Goal: Task Accomplishment & Management: Complete application form

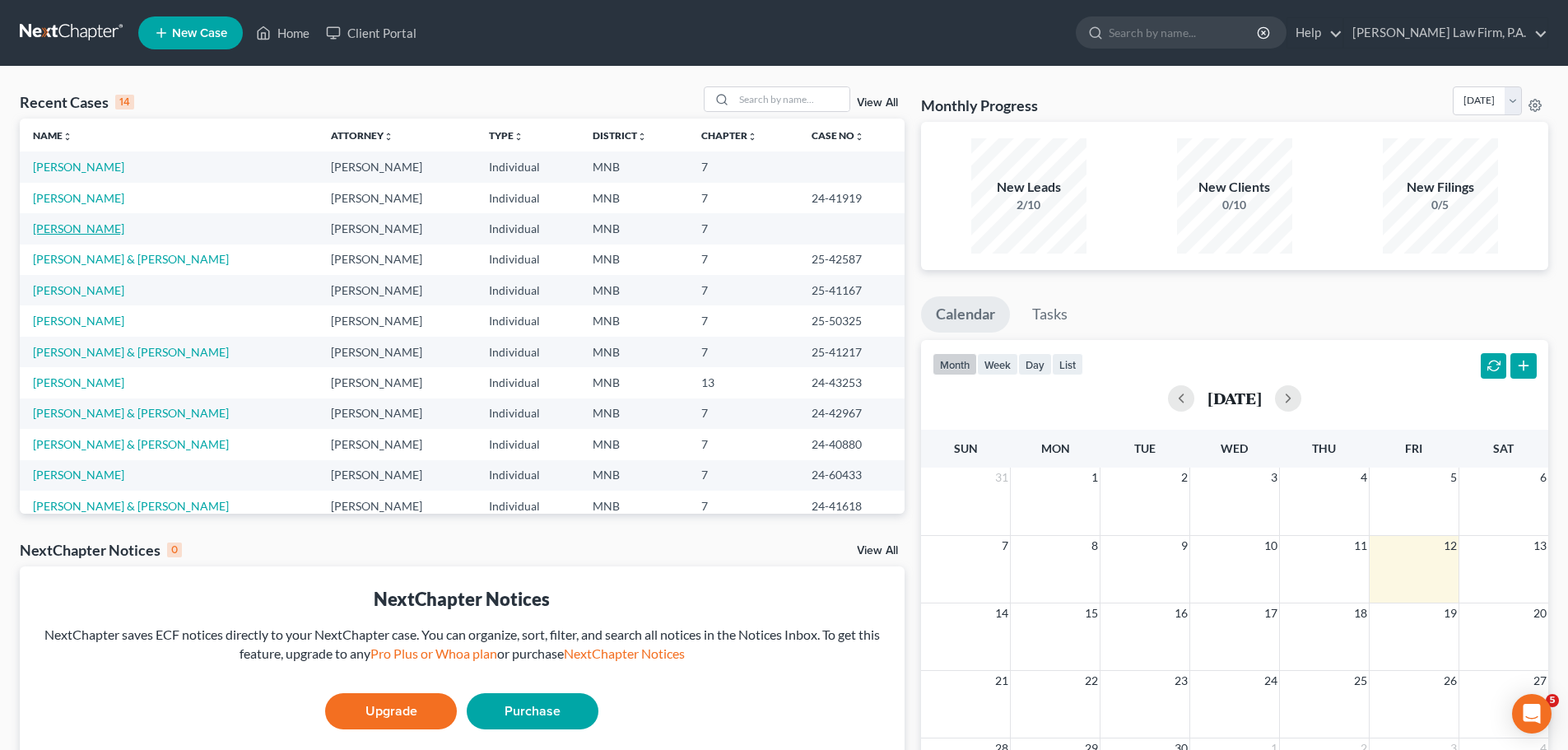
click at [82, 233] on link "[PERSON_NAME]" at bounding box center [78, 228] width 92 height 14
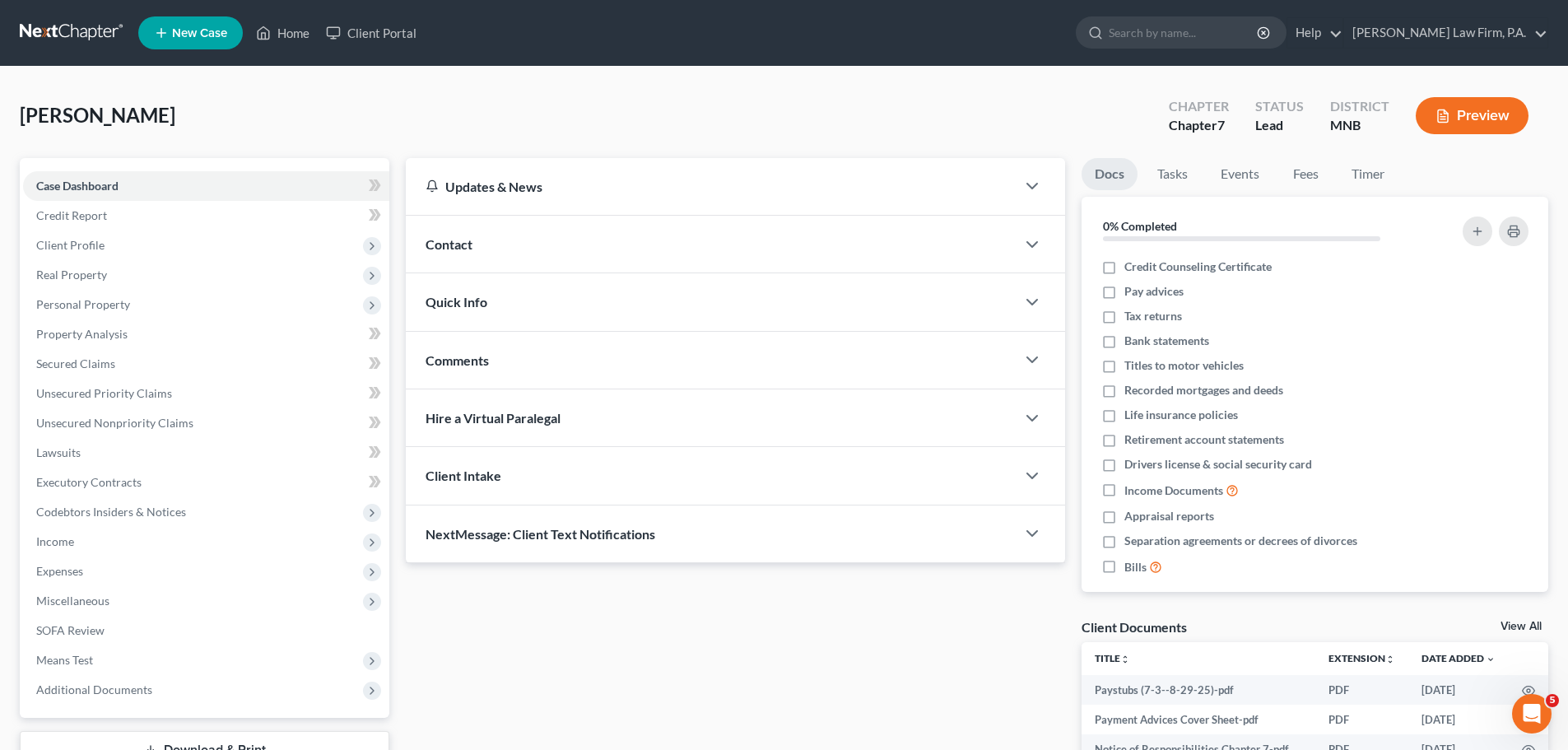
click at [153, 308] on span "Personal Property" at bounding box center [205, 304] width 366 height 30
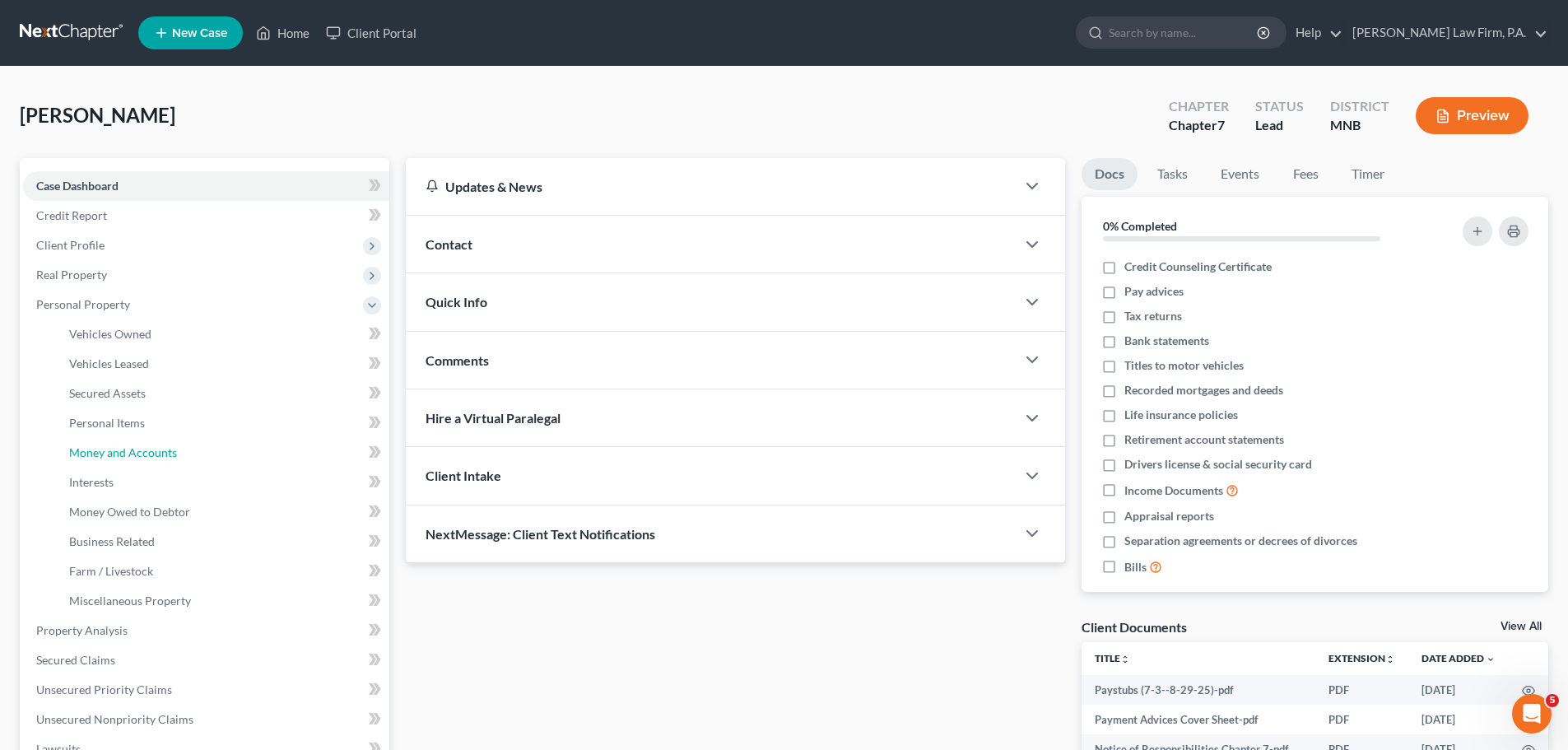
click at [160, 459] on span "Money and Accounts" at bounding box center [122, 452] width 108 height 14
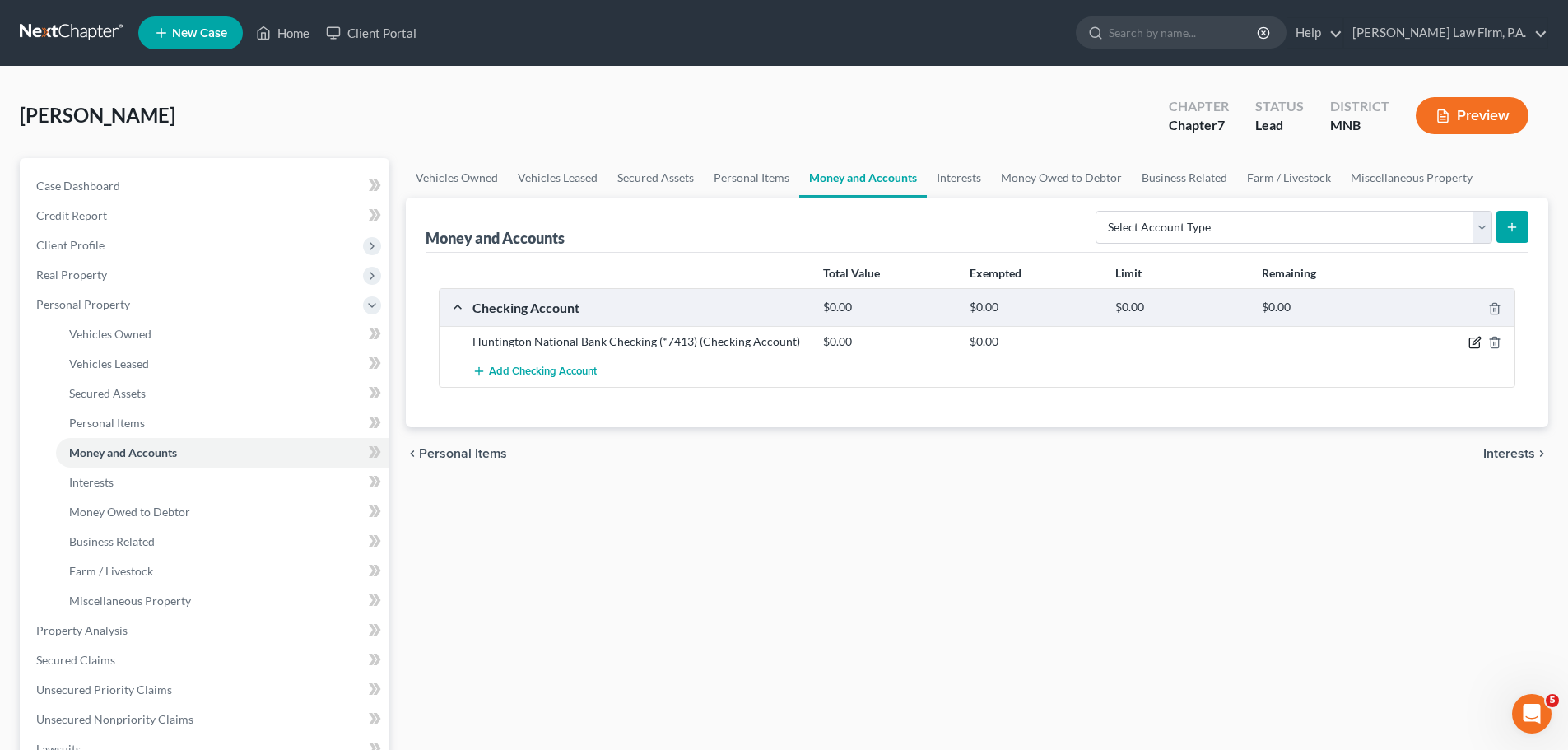
click at [1469, 344] on icon "button" at bounding box center [1473, 343] width 10 height 10
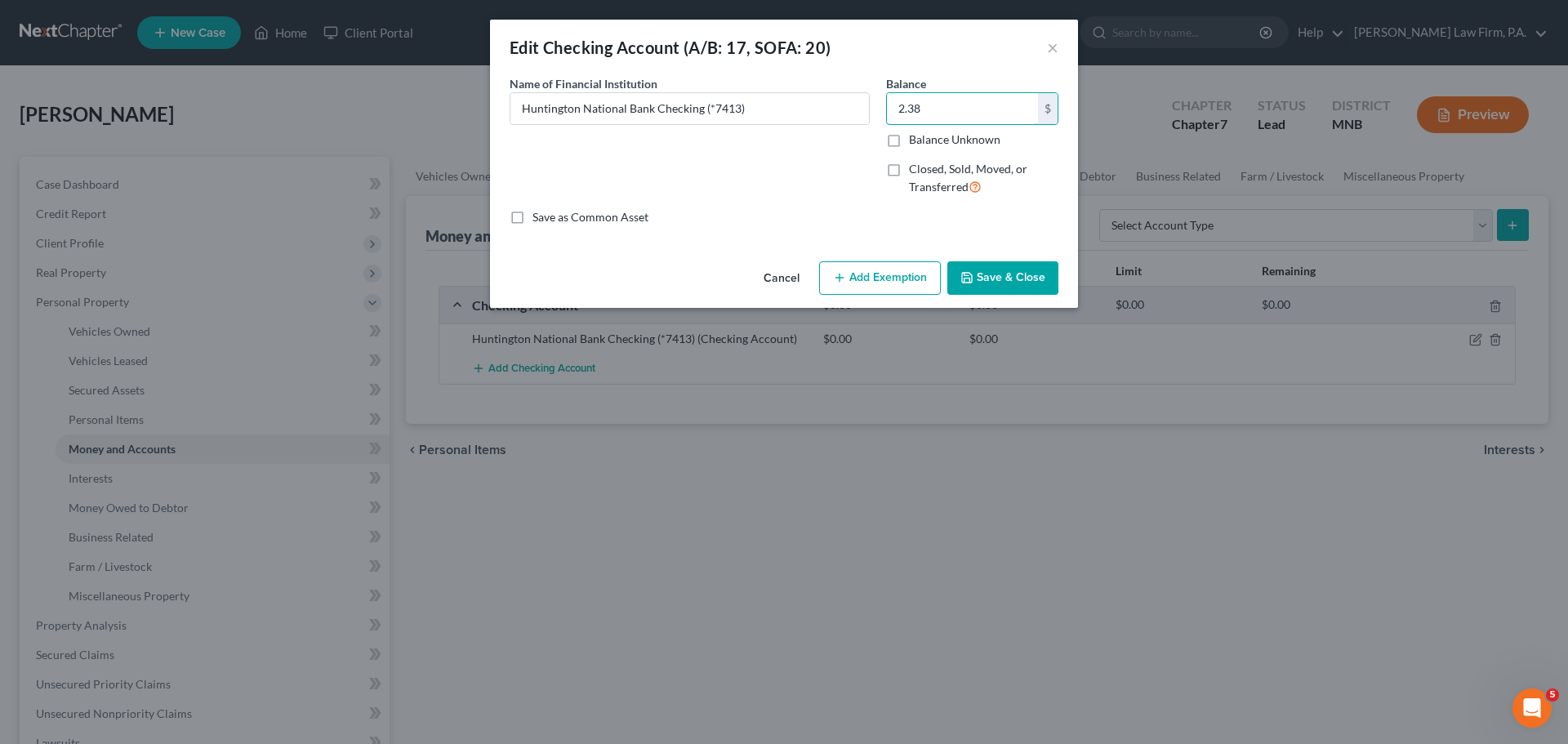
type input "2.38"
click at [882, 280] on button "Add Exemption" at bounding box center [880, 279] width 121 height 34
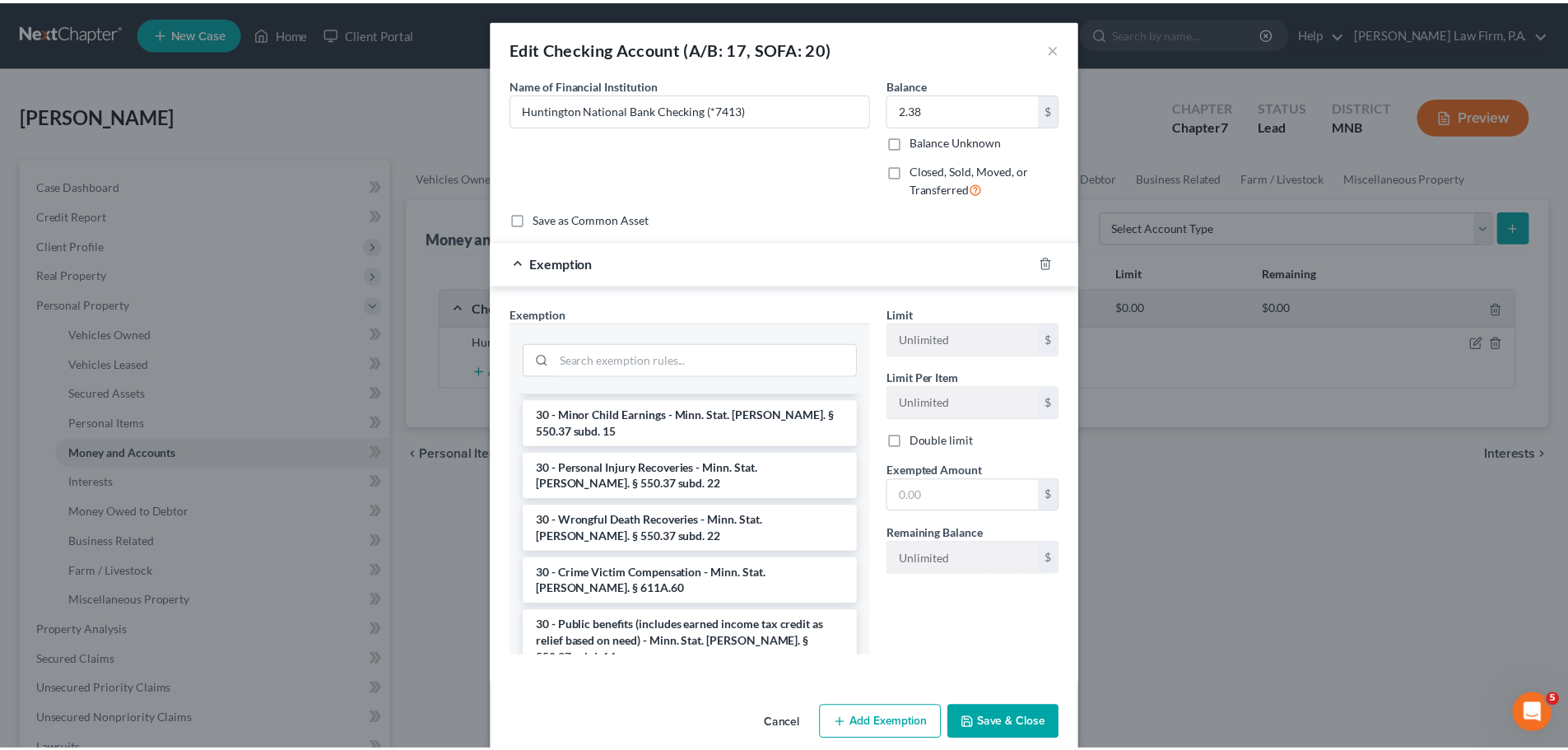
scroll to position [1350, 0]
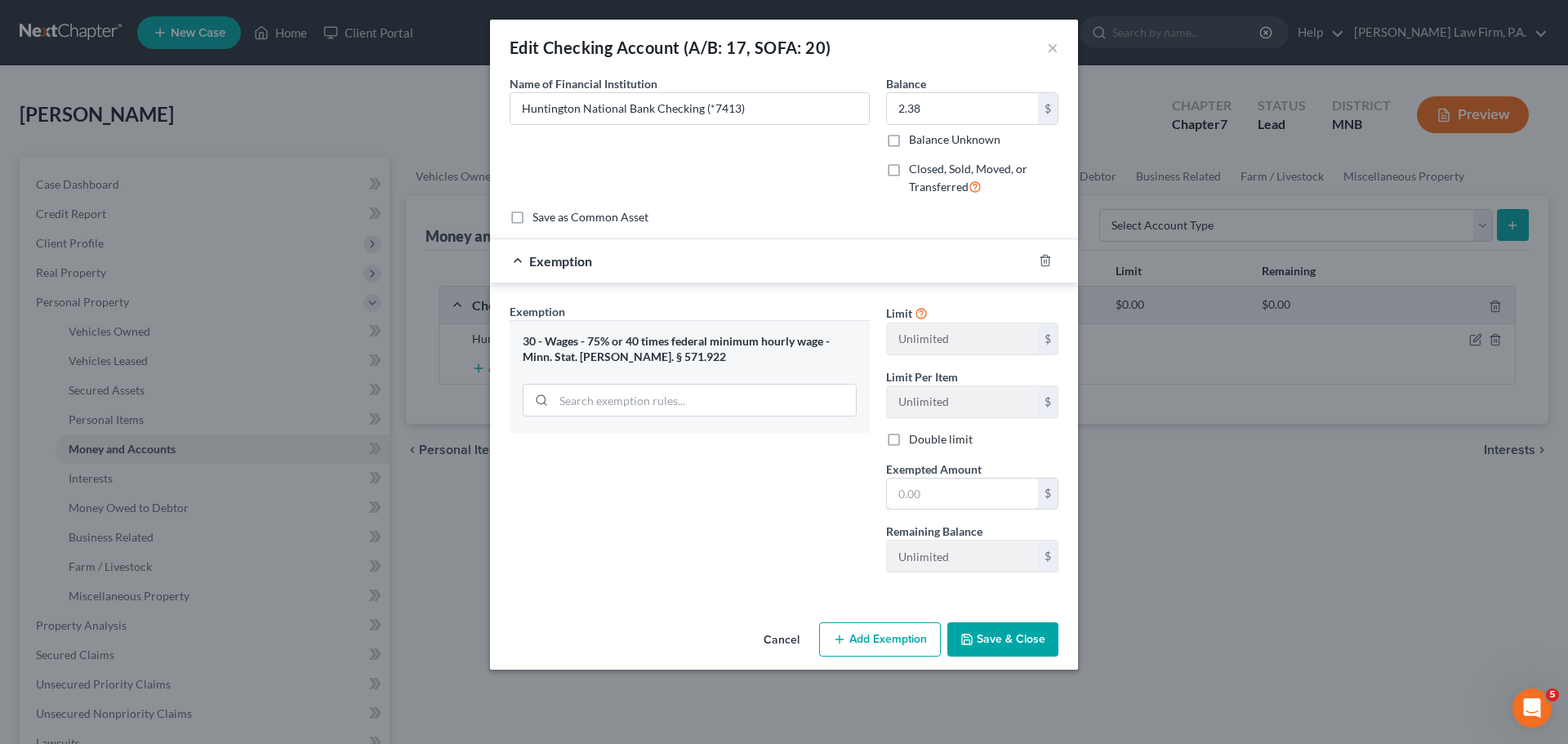
click at [920, 496] on input "text" at bounding box center [961, 494] width 151 height 31
type input "1.79"
click at [1009, 644] on button "Save & Close" at bounding box center [1002, 639] width 111 height 34
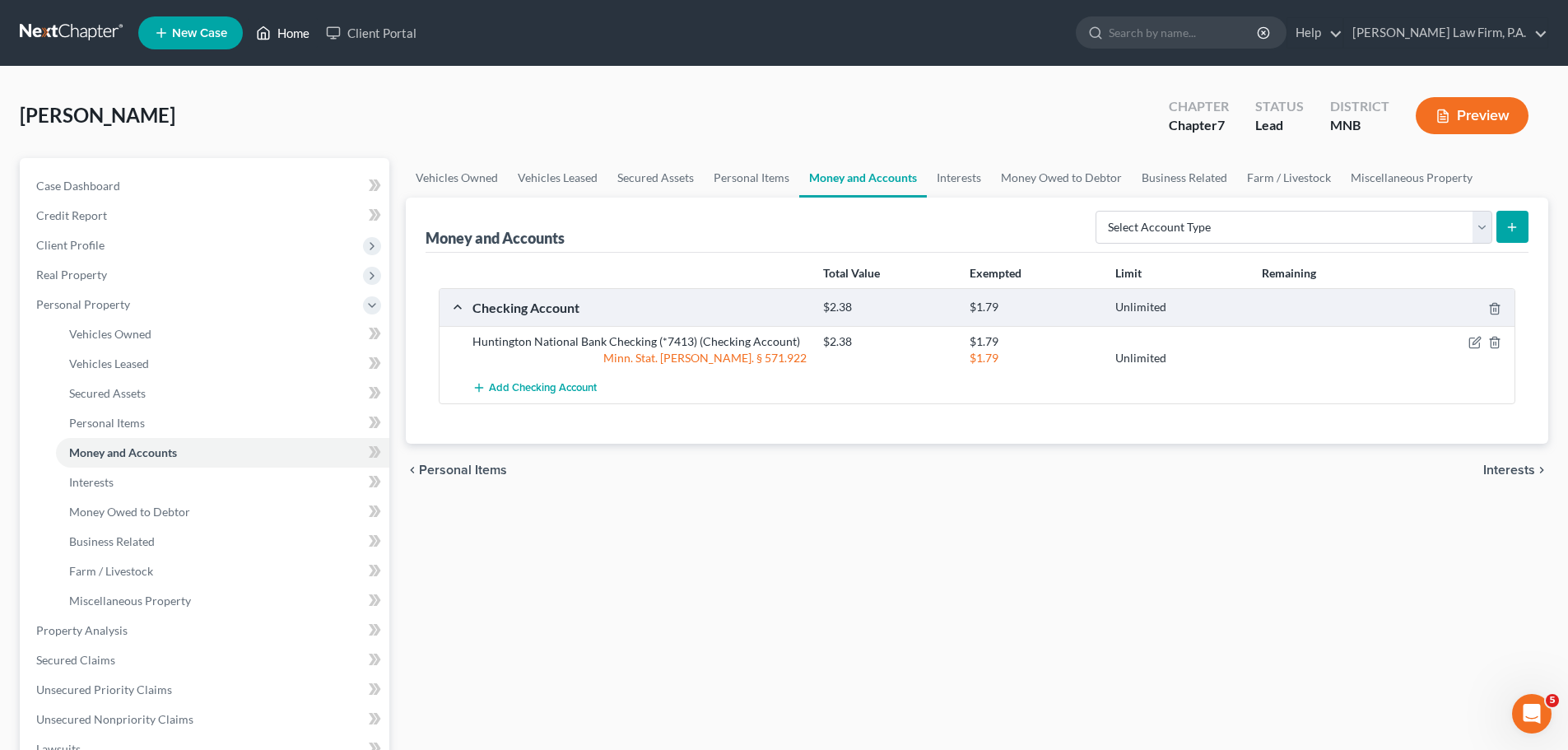
drag, startPoint x: 291, startPoint y: 39, endPoint x: 300, endPoint y: 40, distance: 9.1
click at [292, 39] on link "Home" at bounding box center [282, 32] width 70 height 30
